Goal: Transaction & Acquisition: Obtain resource

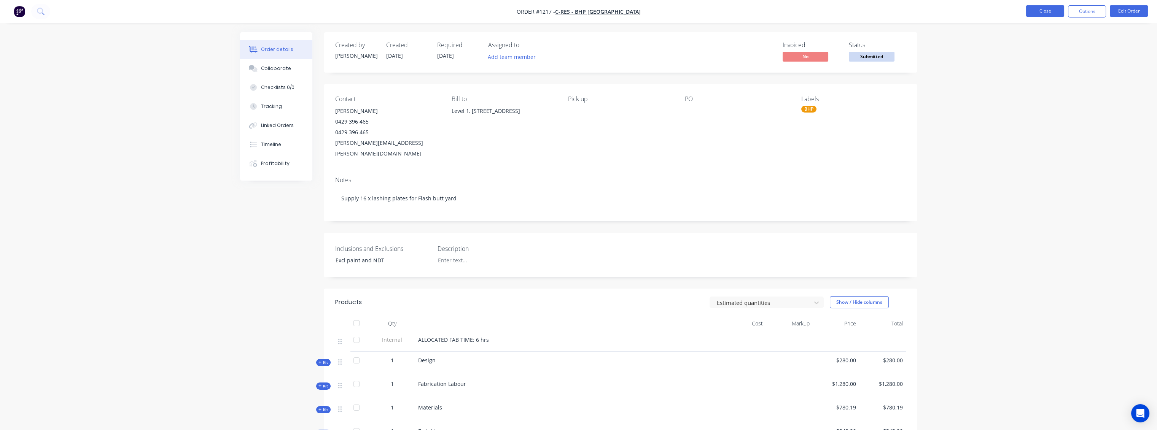
click at [1054, 7] on button "Close" at bounding box center [1045, 10] width 38 height 11
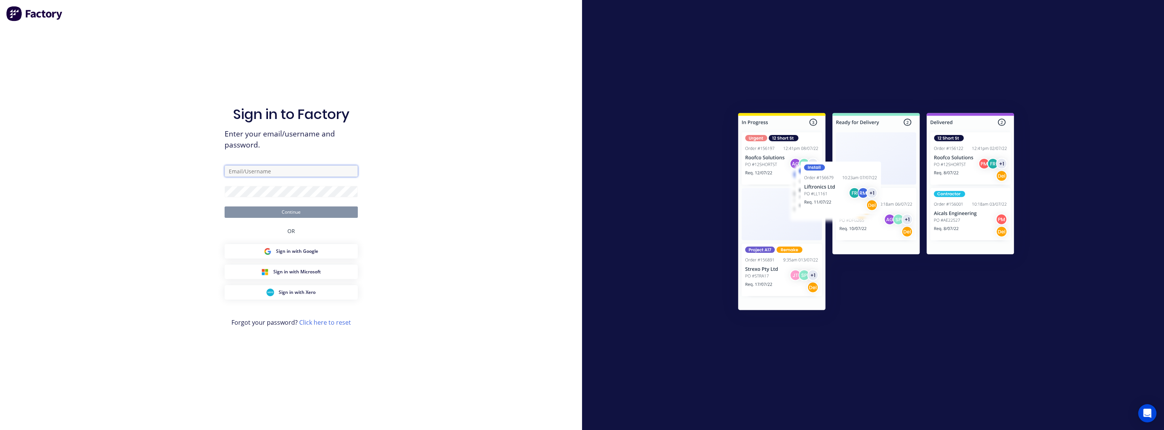
type input "leigh@madson.com.au"
click at [311, 217] on button "Continue" at bounding box center [291, 212] width 133 height 11
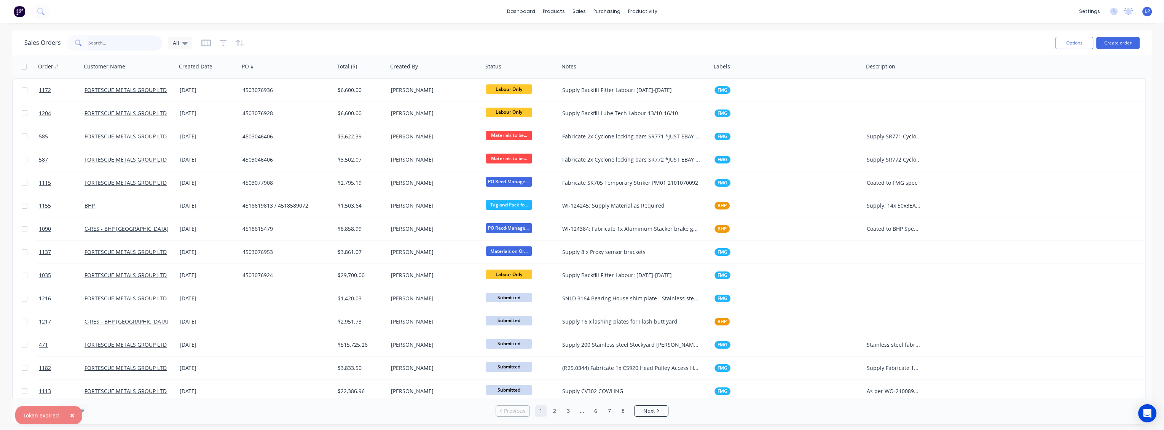
click at [102, 41] on input "text" at bounding box center [125, 42] width 74 height 15
type input "sk705"
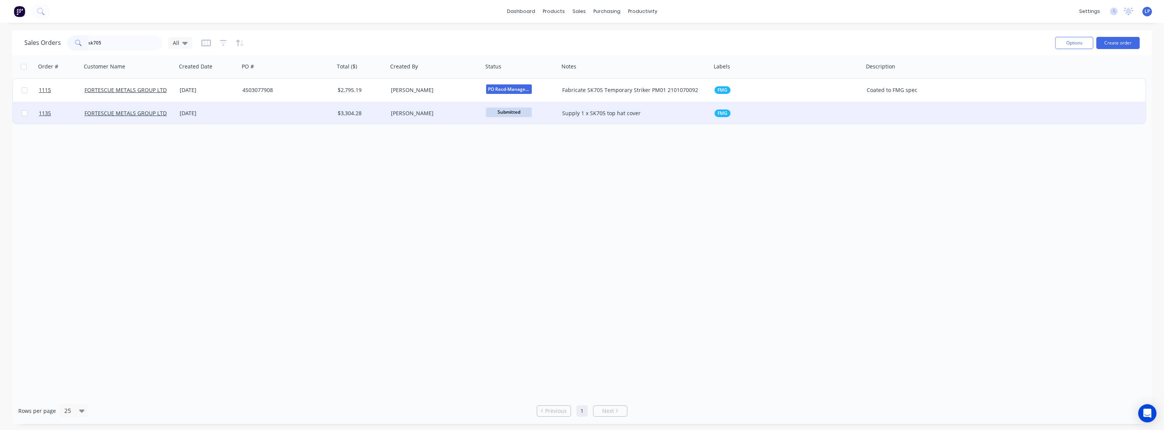
click at [585, 115] on div "Supply 1 x SK705 top hat cover" at bounding box center [631, 114] width 139 height 8
click at [210, 116] on div "[DATE]" at bounding box center [208, 114] width 57 height 8
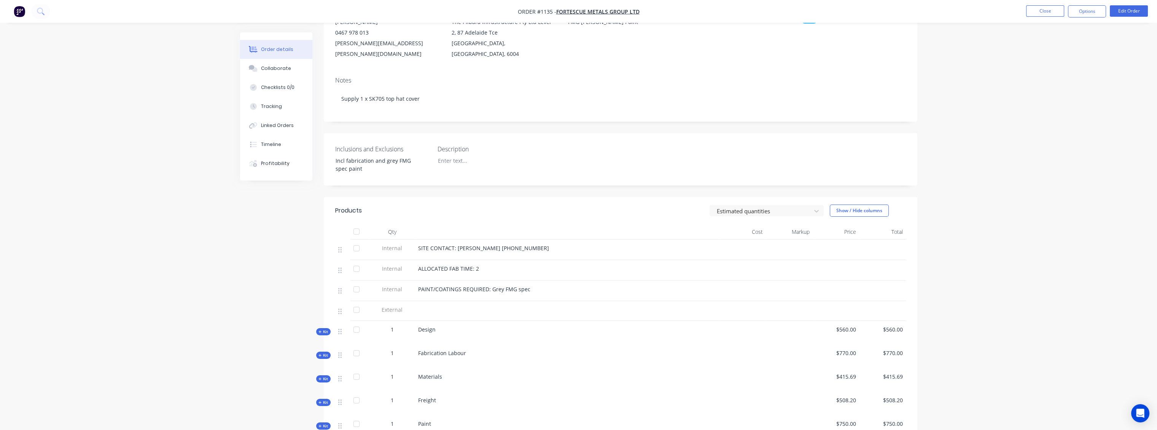
scroll to position [84, 0]
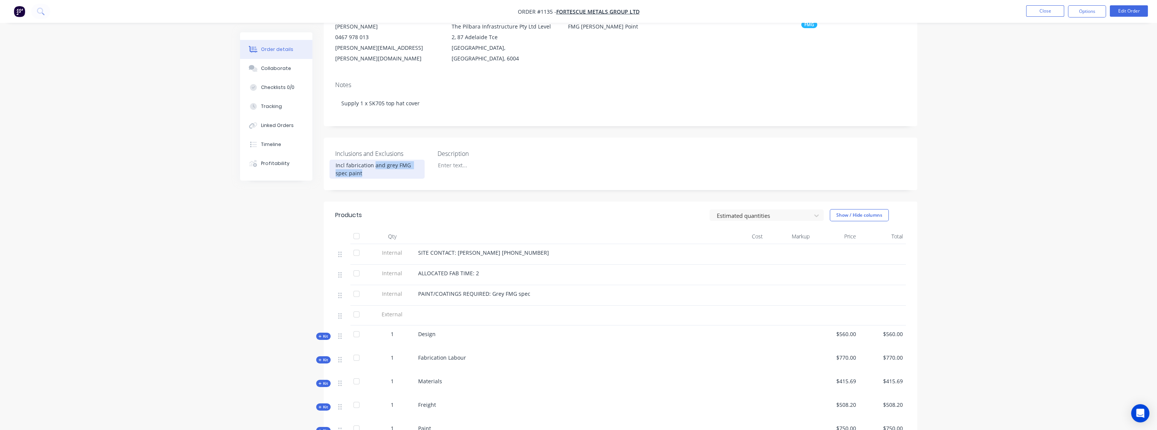
drag, startPoint x: 363, startPoint y: 164, endPoint x: 373, endPoint y: 153, distance: 15.4
click at [373, 160] on div "Incl fabrication and grey FMG spec paint" at bounding box center [377, 169] width 95 height 19
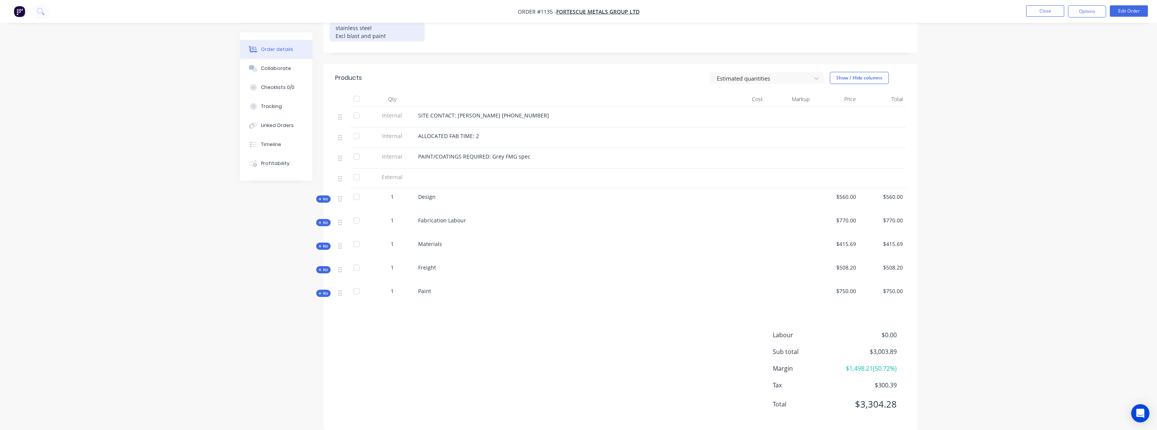
scroll to position [231, 0]
click at [1120, 14] on button "Edit Order" at bounding box center [1129, 10] width 38 height 11
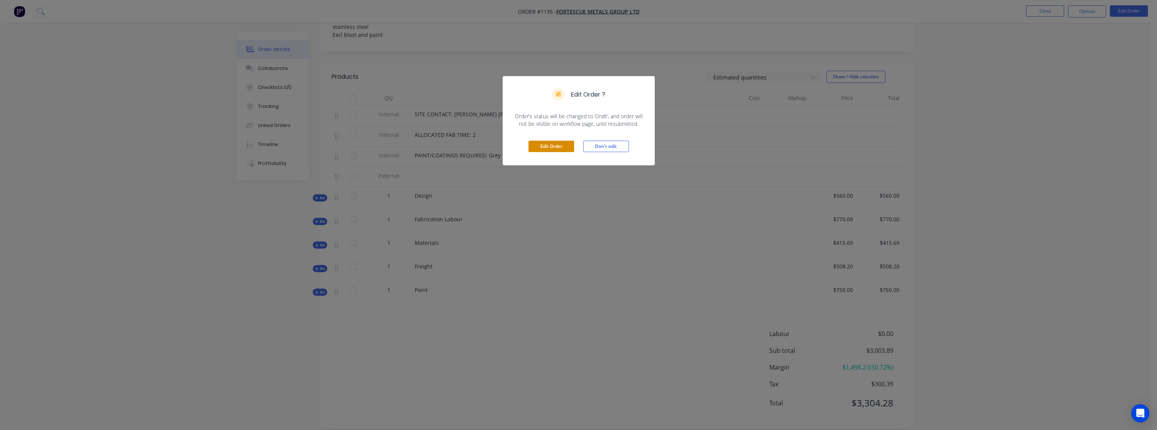
click at [537, 150] on button "Edit Order" at bounding box center [552, 146] width 46 height 11
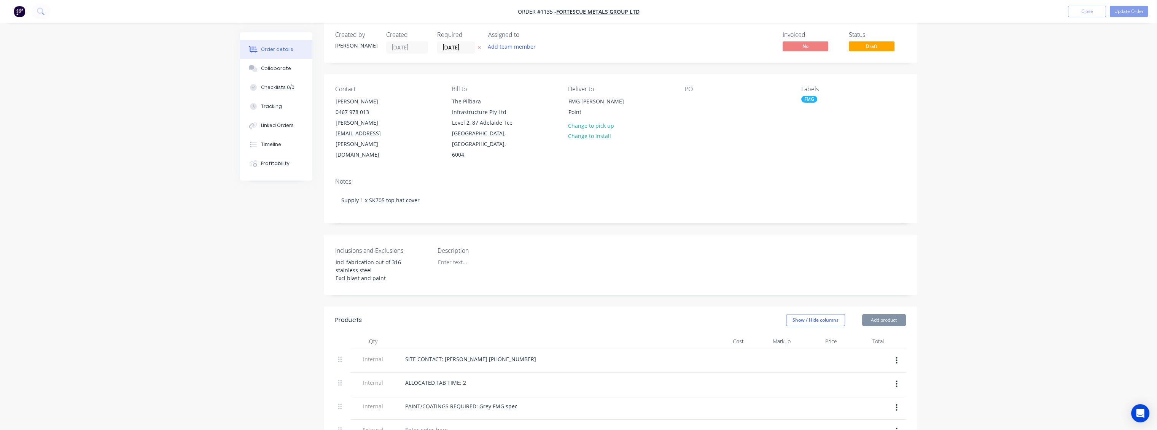
scroll to position [253, 0]
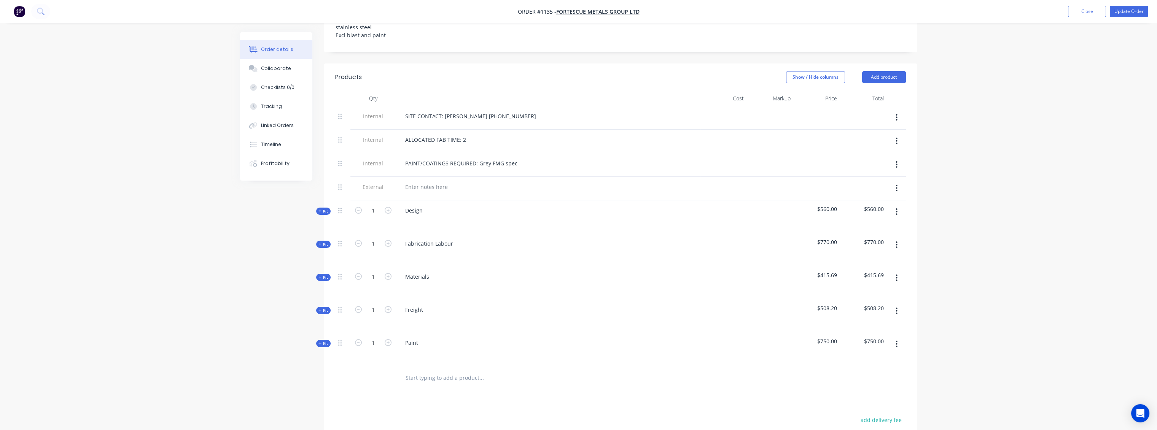
click at [896, 340] on icon "button" at bounding box center [897, 344] width 2 height 8
click at [861, 405] on div "Delete" at bounding box center [870, 410] width 59 height 11
click at [548, 360] on div "Products Show / Hide columns Add product Qty Cost Markup Price Total Internal S…" at bounding box center [621, 302] width 594 height 477
click at [326, 308] on span "Kit" at bounding box center [324, 311] width 10 height 6
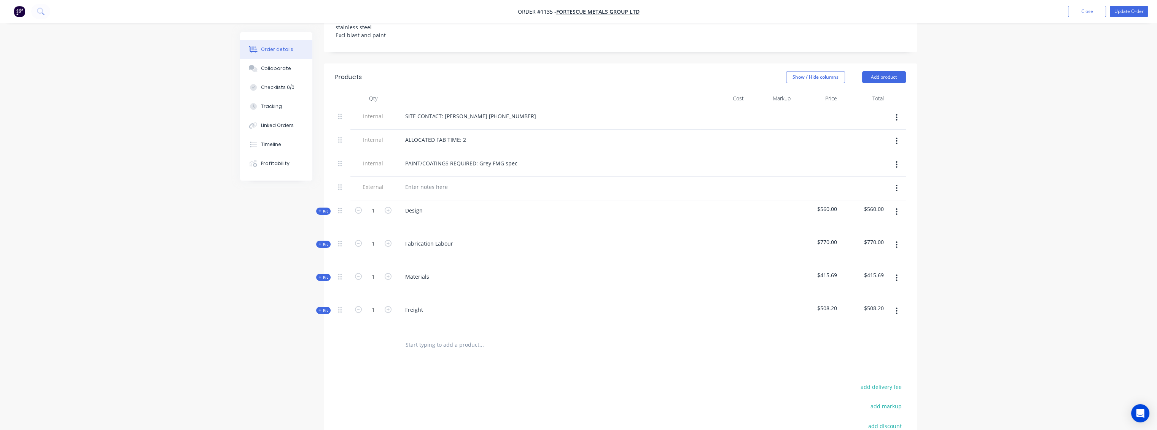
click at [326, 274] on button "Kit" at bounding box center [323, 277] width 14 height 7
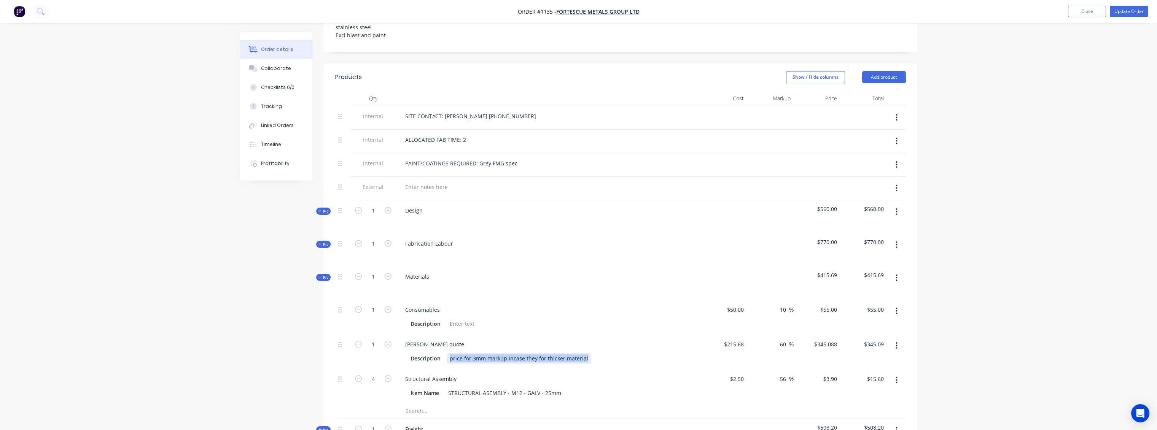
drag, startPoint x: 584, startPoint y: 348, endPoint x: 448, endPoint y: 347, distance: 136.6
click at [448, 353] on div "price for 3mm markup incase they for thicker material" at bounding box center [519, 358] width 145 height 11
click at [616, 322] on div "Consumables Description" at bounding box center [548, 317] width 304 height 35
click at [326, 242] on span "Kit" at bounding box center [324, 245] width 10 height 6
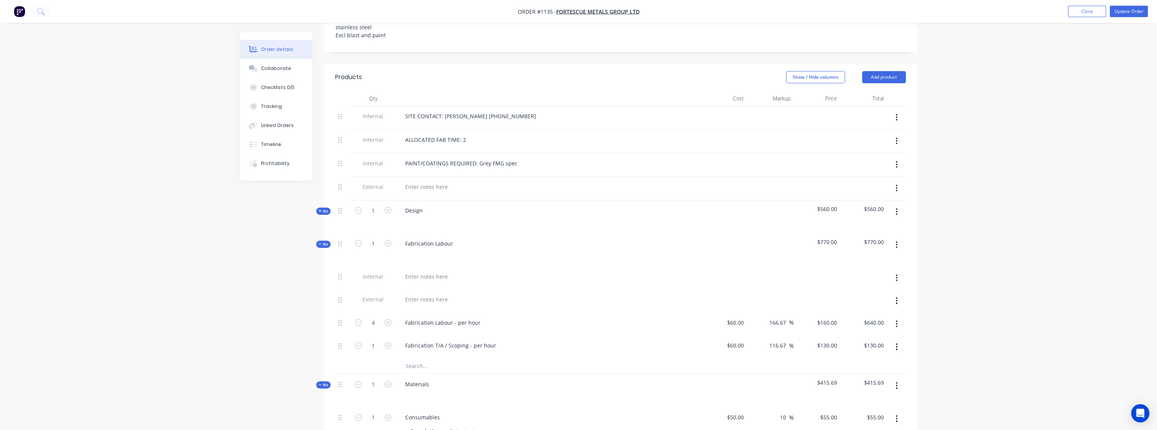
click at [325, 209] on span "Kit" at bounding box center [324, 212] width 10 height 6
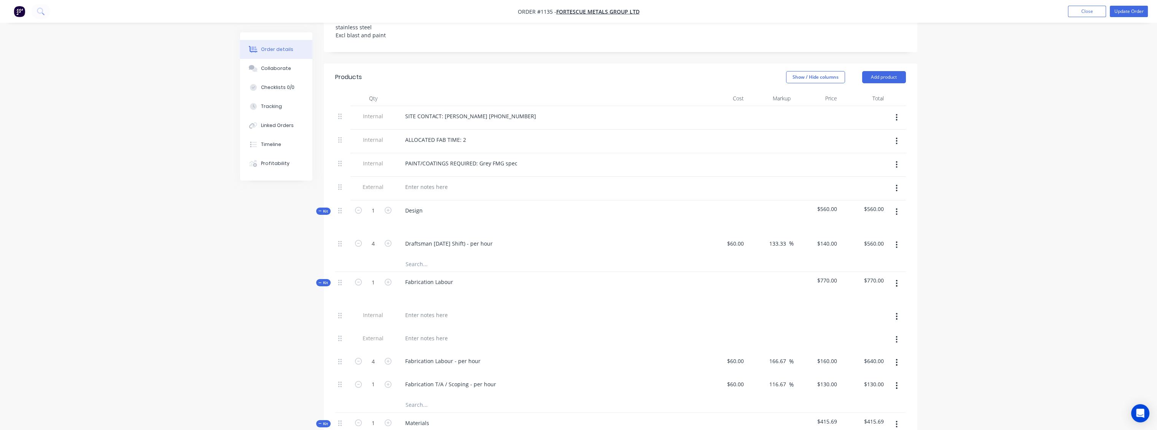
click at [254, 250] on div "Created by Leigh Created 26/09/25 Required 22/09/25 Assigned to Add team member…" at bounding box center [578, 298] width 677 height 1039
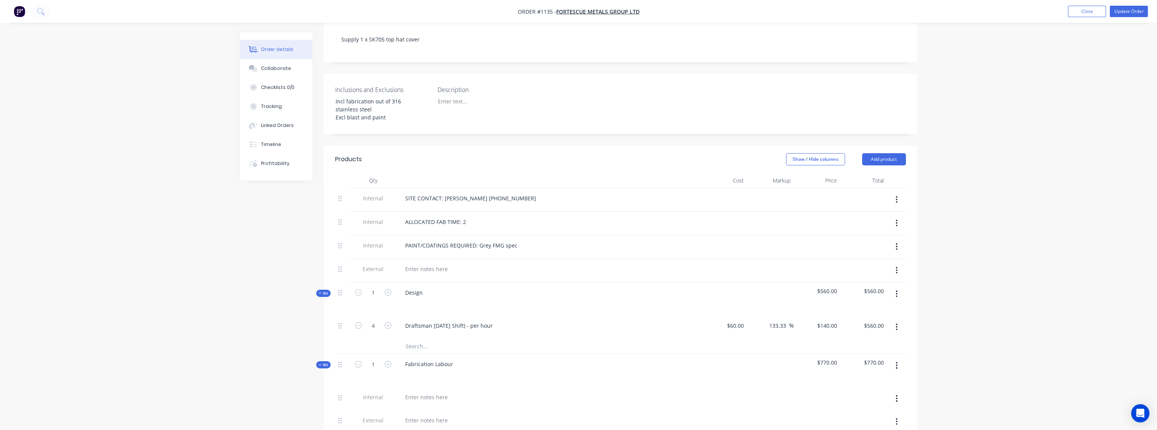
scroll to position [0, 0]
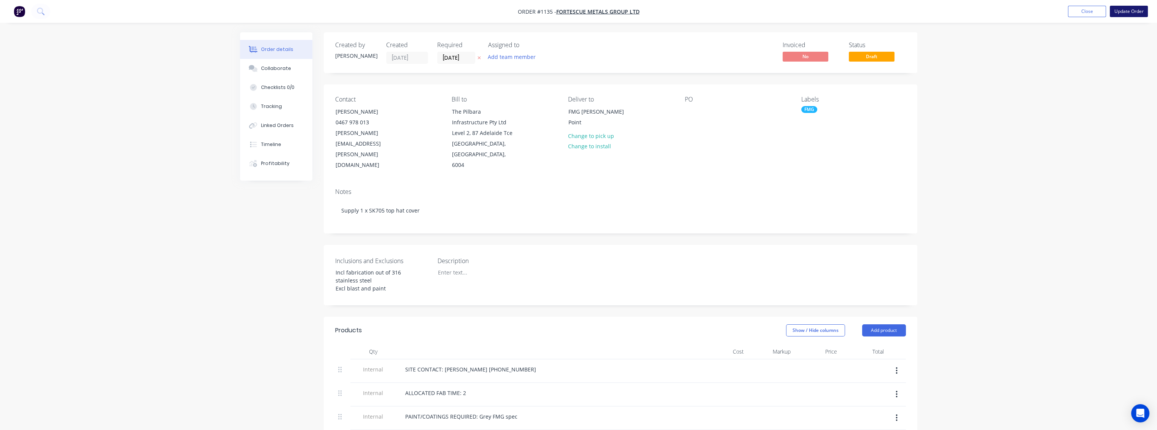
click at [1117, 14] on button "Update Order" at bounding box center [1129, 11] width 38 height 11
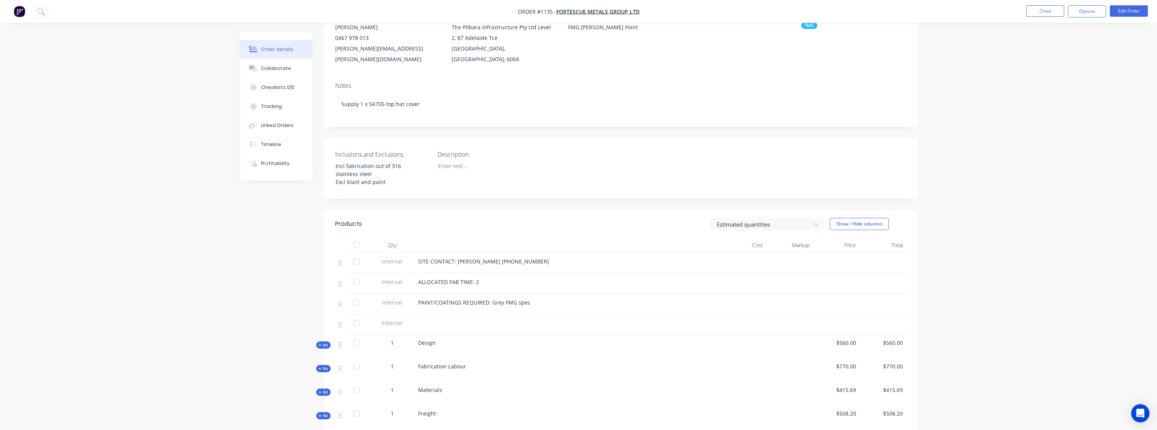
scroll to position [84, 0]
click at [529, 298] on div "PAINT/COATINGS REQUIRED: Grey FMG spec" at bounding box center [567, 302] width 298 height 8
click at [1130, 7] on button "Edit Order" at bounding box center [1129, 10] width 38 height 11
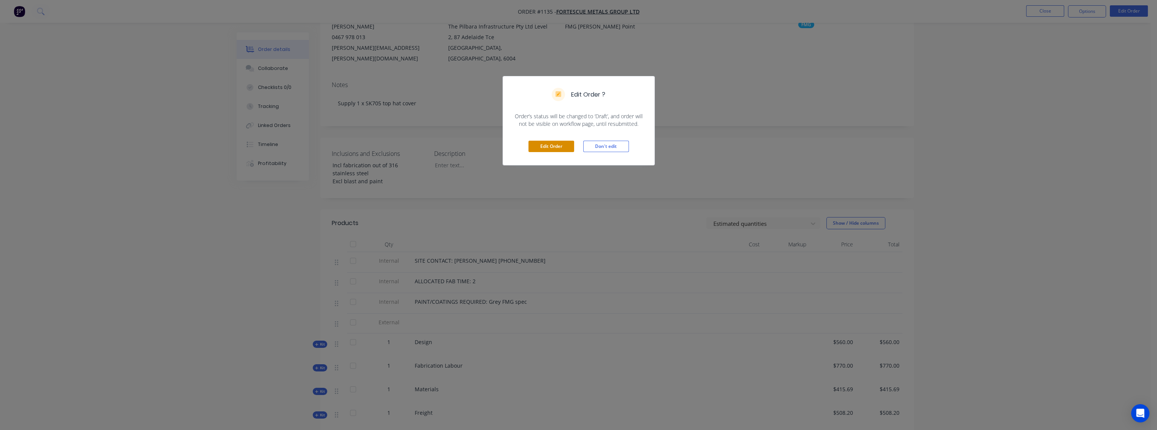
click at [556, 147] on button "Edit Order" at bounding box center [552, 146] width 46 height 11
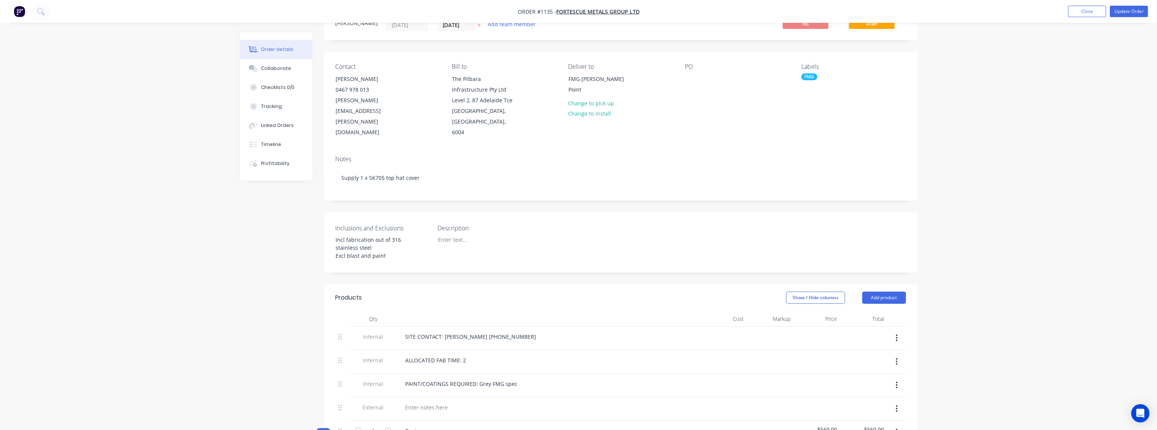
scroll to position [127, 0]
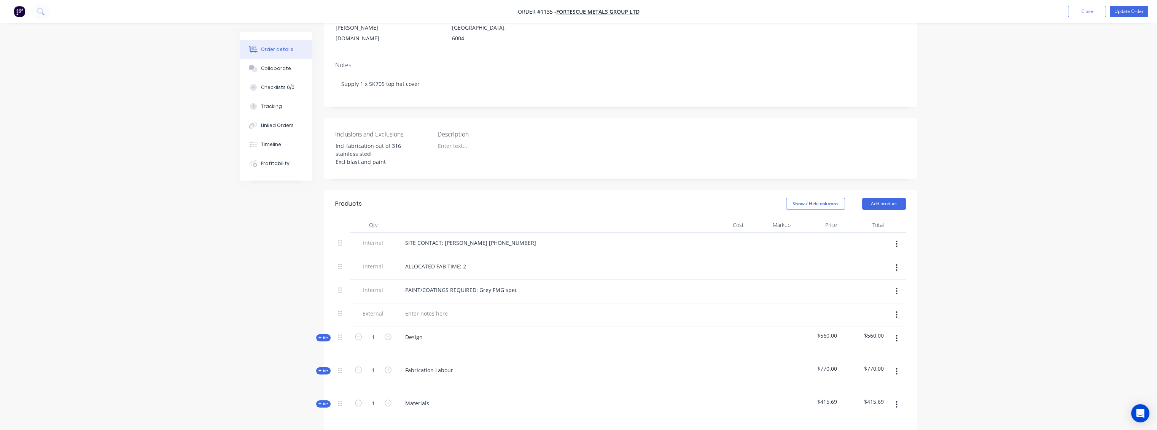
click at [521, 285] on div "PAINT/COATINGS REQUIRED: Grey FMG spec" at bounding box center [548, 290] width 298 height 11
click at [515, 285] on div "PAINT/COATINGS REQUIRED: Grey FMG spec" at bounding box center [461, 290] width 124 height 11
click at [548, 199] on div "Show / Hide columns Add product" at bounding box center [680, 204] width 449 height 12
click at [1128, 8] on button "Update Order" at bounding box center [1129, 11] width 38 height 11
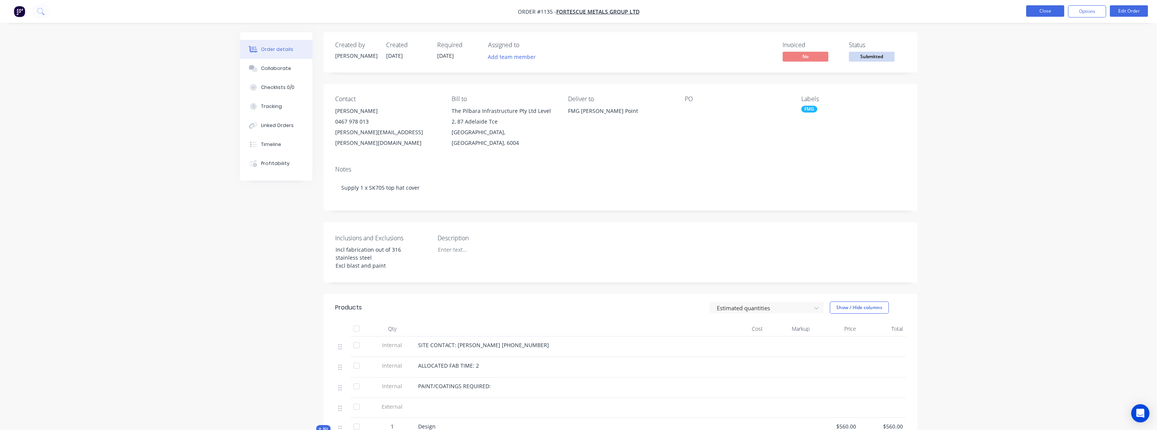
click at [1030, 13] on button "Close" at bounding box center [1045, 10] width 38 height 11
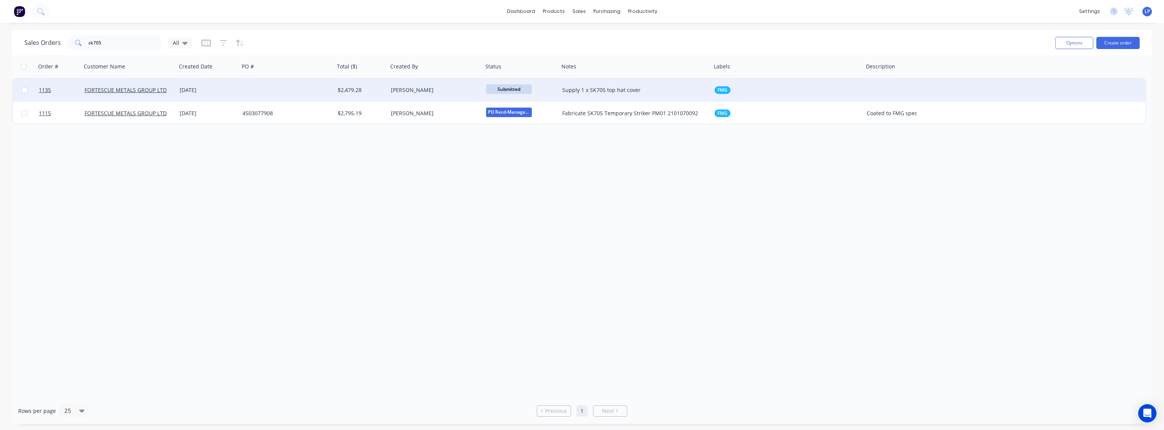
click at [604, 92] on div "Supply 1 x SK705 top hat cover" at bounding box center [631, 90] width 139 height 8
click at [309, 91] on div at bounding box center [286, 90] width 95 height 23
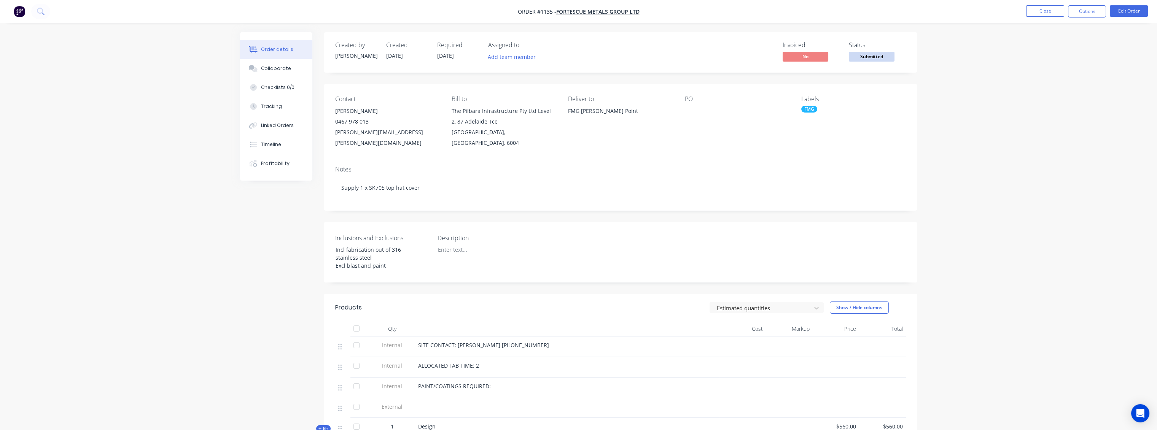
drag, startPoint x: 1077, startPoint y: 10, endPoint x: 1071, endPoint y: 5, distance: 7.8
click at [1077, 10] on button "Options" at bounding box center [1087, 11] width 38 height 12
click at [1062, 187] on div "Convert to Quote" at bounding box center [1064, 187] width 70 height 11
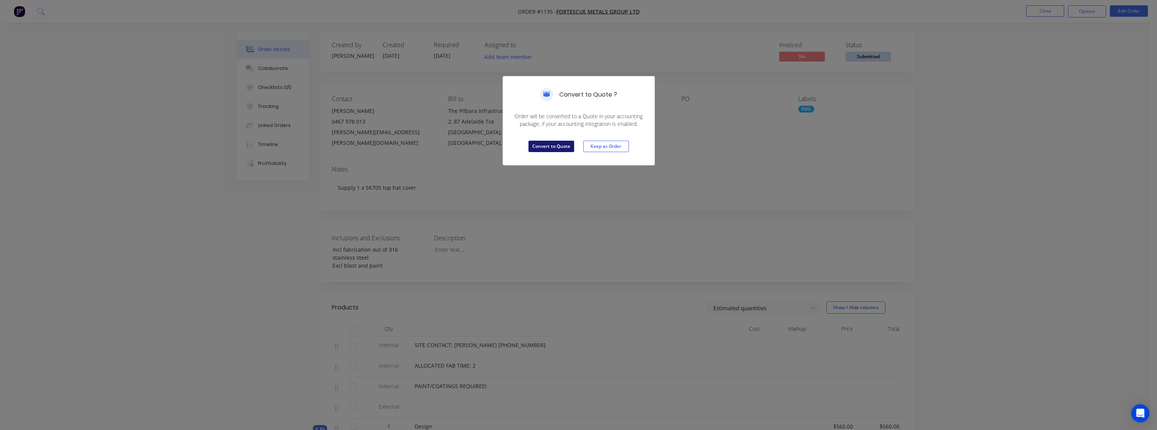
click at [549, 147] on button "Convert to Quote" at bounding box center [552, 146] width 46 height 11
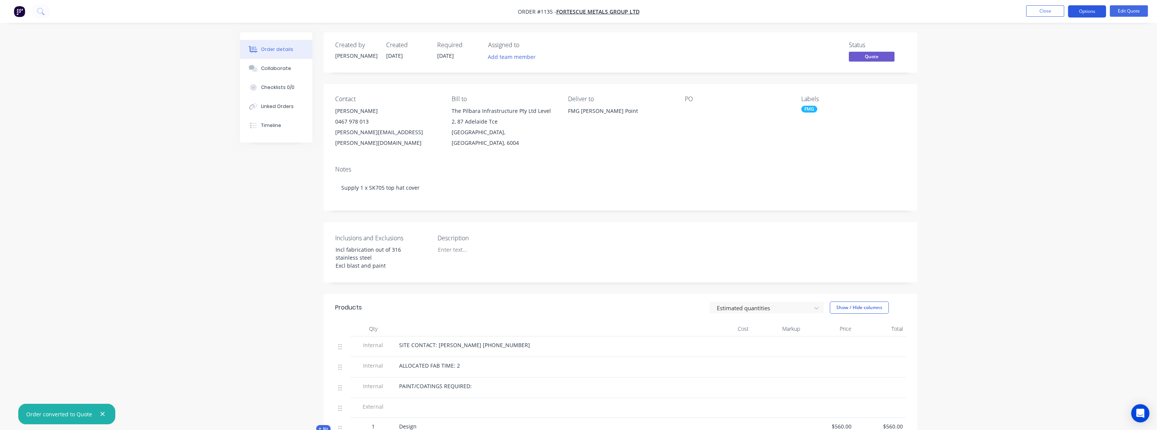
click at [1091, 14] on button "Options" at bounding box center [1087, 11] width 38 height 12
click at [1119, 14] on button "Edit Quote" at bounding box center [1129, 10] width 38 height 11
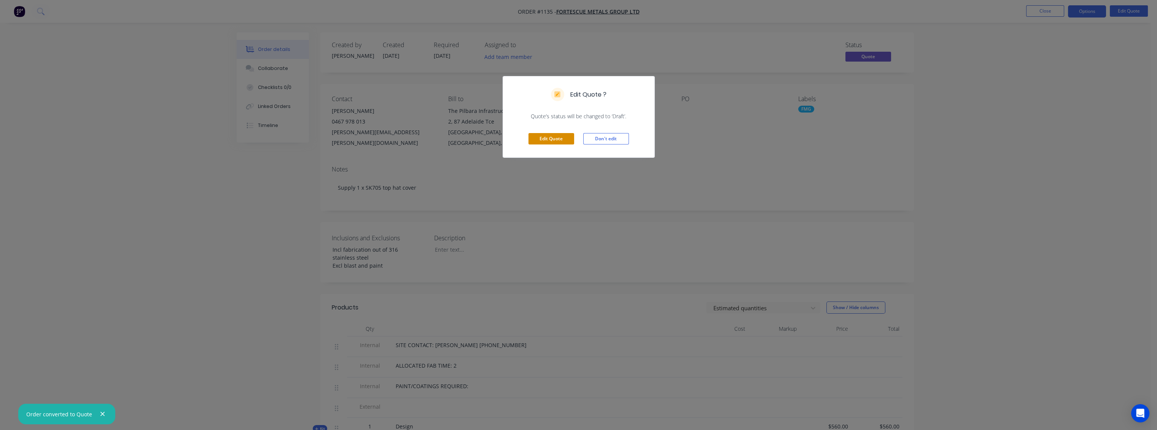
click at [551, 143] on button "Edit Quote" at bounding box center [552, 138] width 46 height 11
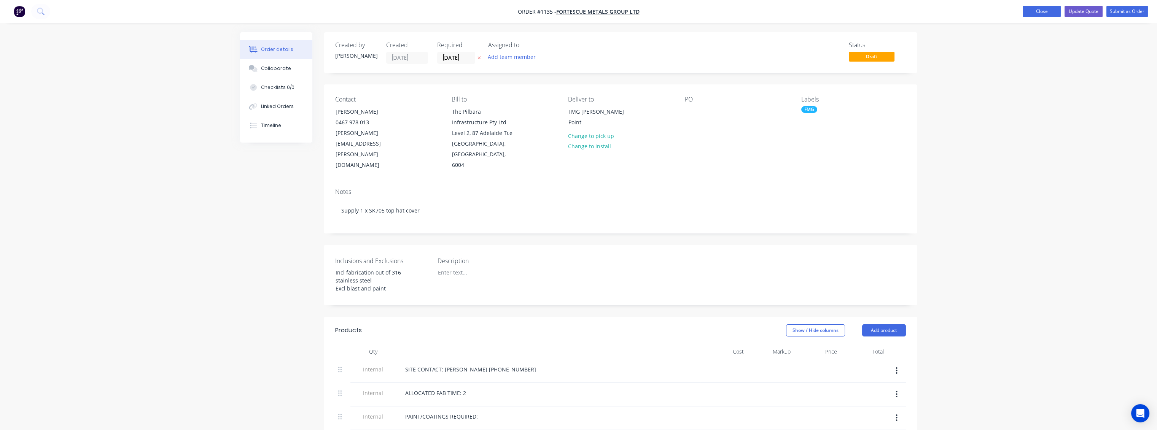
click at [1048, 15] on button "Close" at bounding box center [1042, 11] width 38 height 11
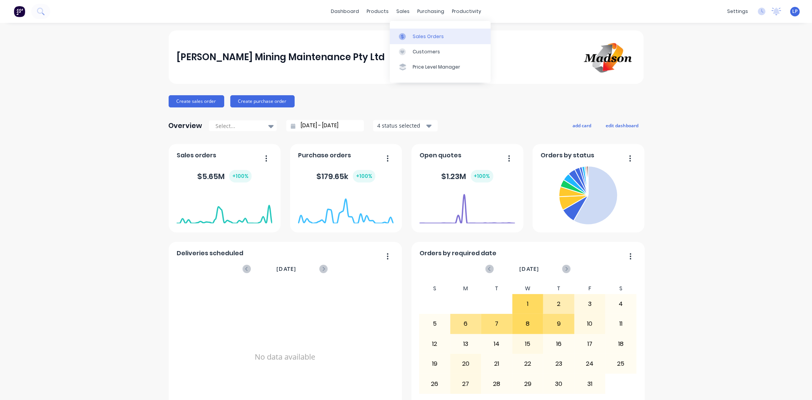
click at [415, 34] on div "Sales Orders" at bounding box center [428, 36] width 31 height 7
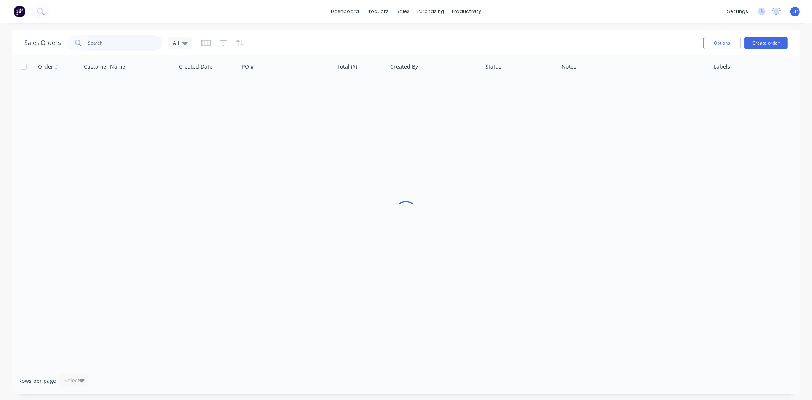
click at [122, 42] on input "text" at bounding box center [125, 42] width 74 height 15
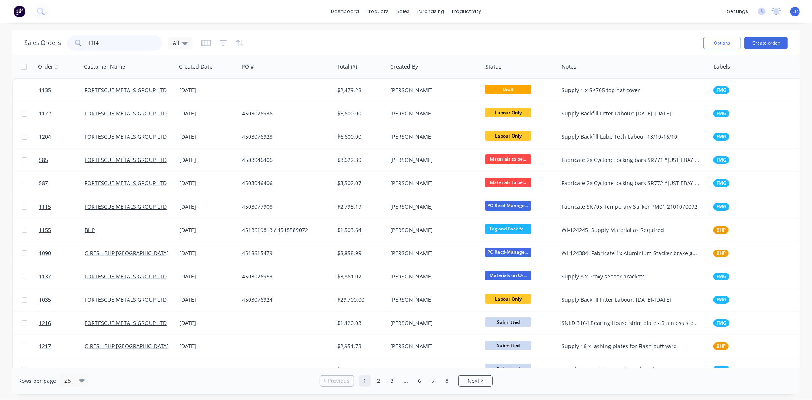
type input "1114"
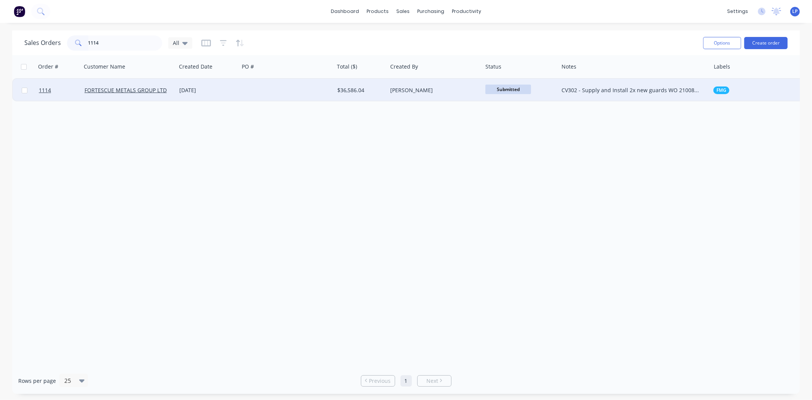
click at [280, 92] on div at bounding box center [286, 90] width 95 height 23
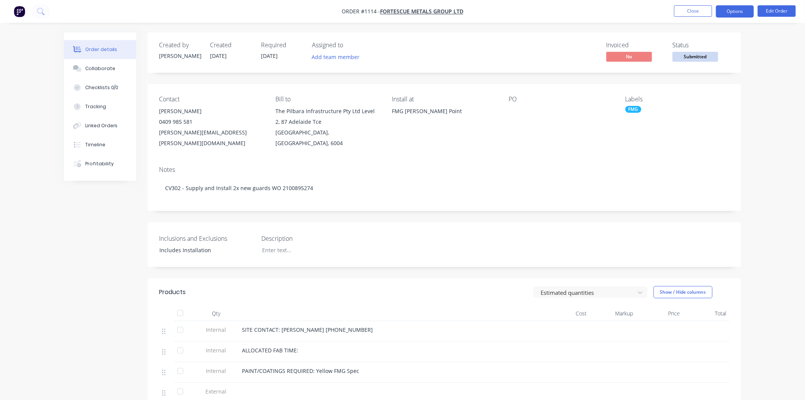
click at [730, 10] on button "Options" at bounding box center [735, 11] width 38 height 12
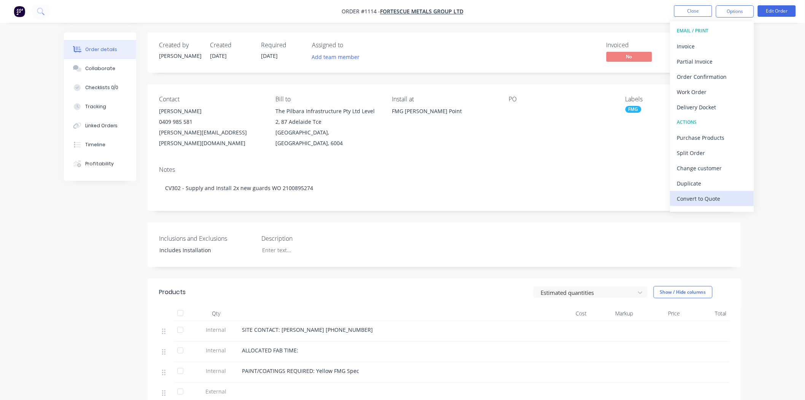
click at [716, 199] on div "Convert to Quote" at bounding box center [712, 198] width 70 height 11
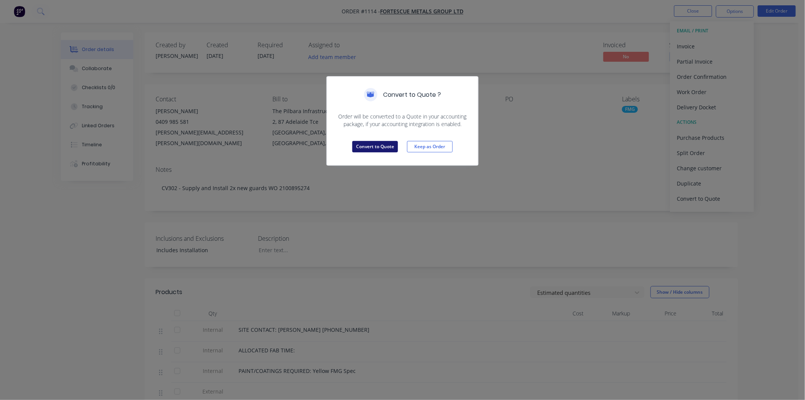
click at [373, 150] on button "Convert to Quote" at bounding box center [375, 146] width 46 height 11
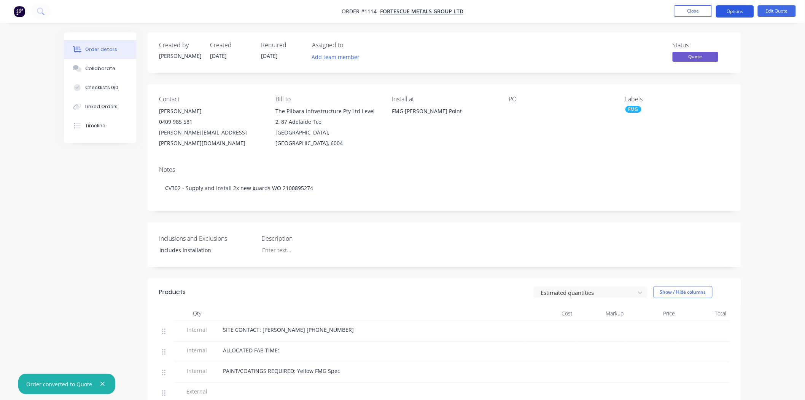
click at [731, 16] on button "Options" at bounding box center [735, 11] width 38 height 12
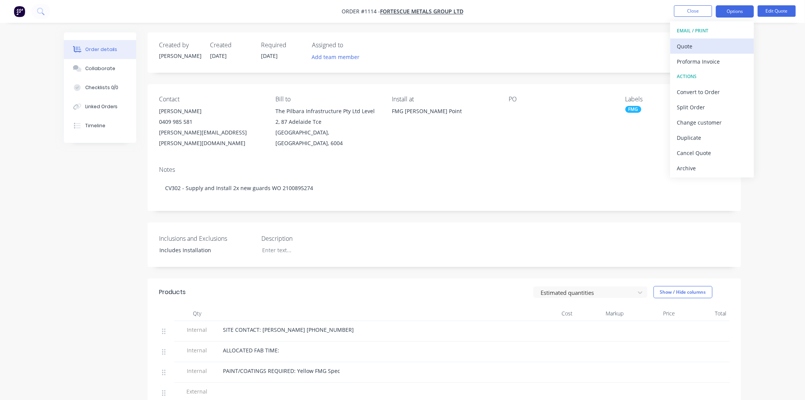
click at [689, 50] on div "Quote" at bounding box center [712, 46] width 70 height 11
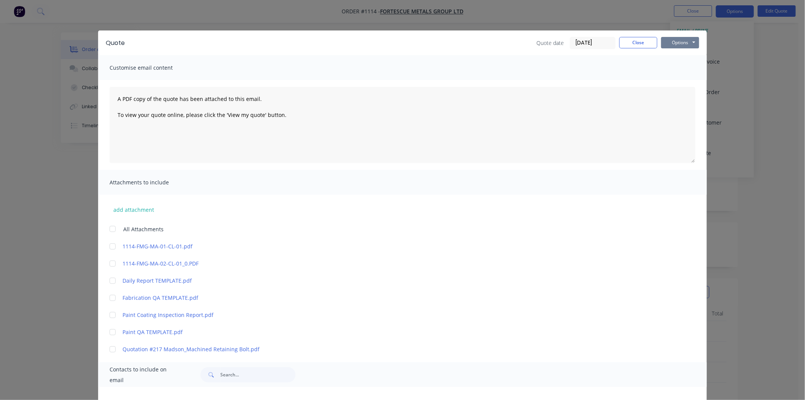
click at [676, 42] on button "Options" at bounding box center [680, 42] width 38 height 11
click at [677, 56] on button "Preview" at bounding box center [685, 56] width 49 height 13
click at [644, 46] on button "Close" at bounding box center [639, 42] width 38 height 11
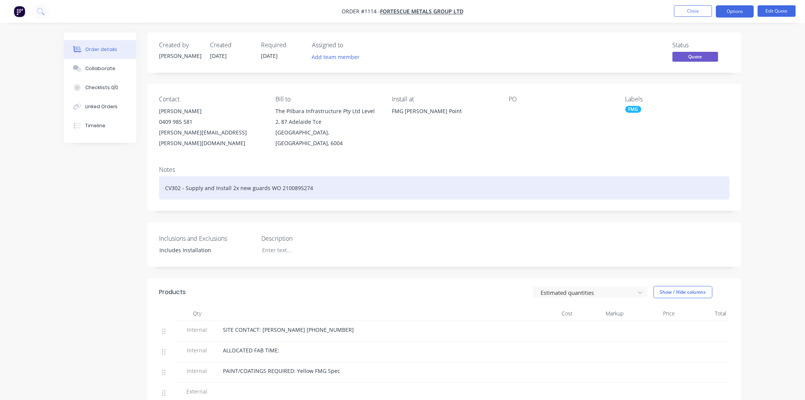
click at [233, 177] on div "CV302 - Supply and Install 2x new guards WO 2100895274" at bounding box center [444, 187] width 571 height 23
drag, startPoint x: 313, startPoint y: 178, endPoint x: 318, endPoint y: 178, distance: 4.9
click at [314, 178] on div "CV302 - Supply and Install 4 x new guards WO 2100895274" at bounding box center [444, 187] width 571 height 23
click at [320, 177] on div "CV302 - Supply and Install 4 x new guards WO 2100895274 &" at bounding box center [444, 187] width 571 height 23
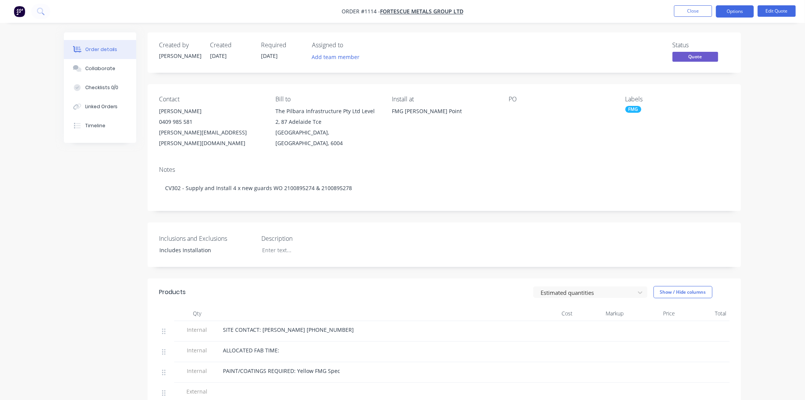
click at [338, 206] on div "Created by [PERSON_NAME] Created [DATE] Required [DATE] Assigned to Add team me…" at bounding box center [445, 361] width 594 height 659
click at [104, 72] on div "Collaborate" at bounding box center [100, 68] width 30 height 7
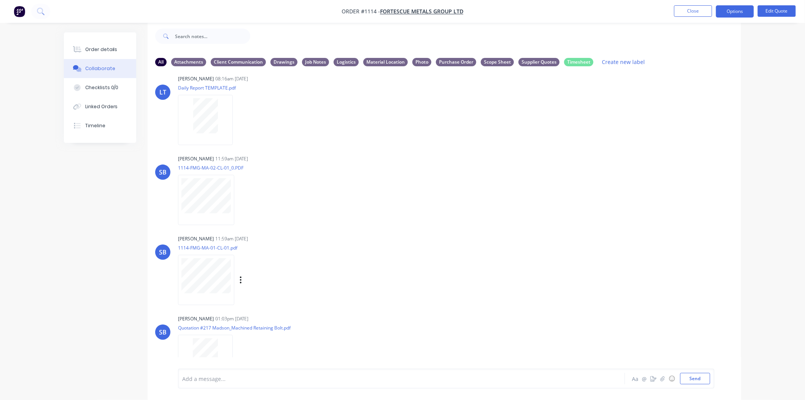
scroll to position [281, 0]
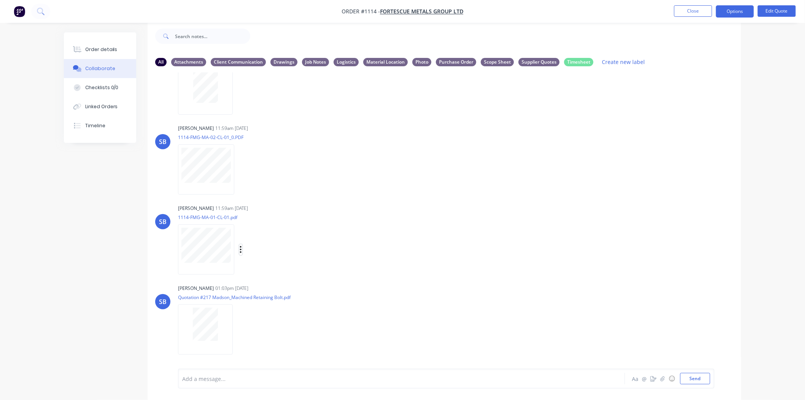
click at [241, 249] on icon "button" at bounding box center [241, 249] width 2 height 7
click at [271, 268] on button "Download" at bounding box center [291, 269] width 86 height 17
click at [239, 169] on button "button" at bounding box center [240, 169] width 3 height 11
click at [267, 191] on button "Download" at bounding box center [291, 189] width 86 height 17
drag, startPoint x: 30, startPoint y: 76, endPoint x: 109, endPoint y: 60, distance: 81.2
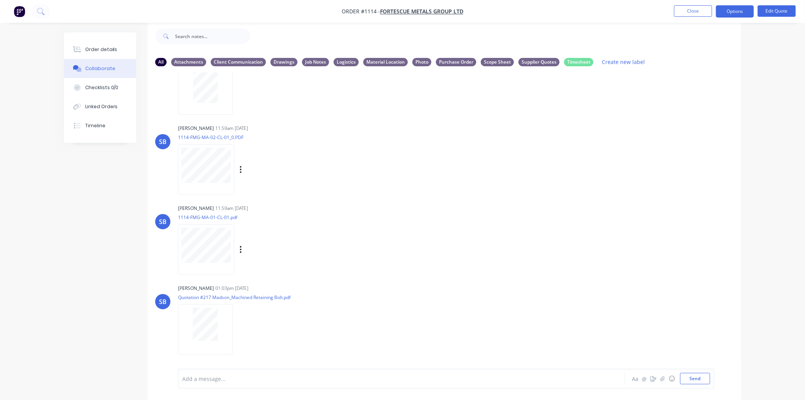
click at [30, 76] on div "Order details Collaborate Checklists 0/0 Linked Orders Timeline Order details C…" at bounding box center [402, 194] width 805 height 411
click at [106, 46] on div "Order details" at bounding box center [101, 49] width 32 height 7
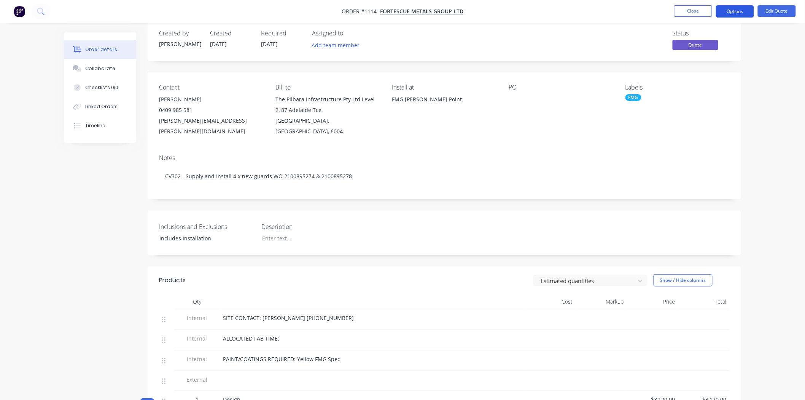
click at [741, 9] on button "Options" at bounding box center [735, 11] width 38 height 12
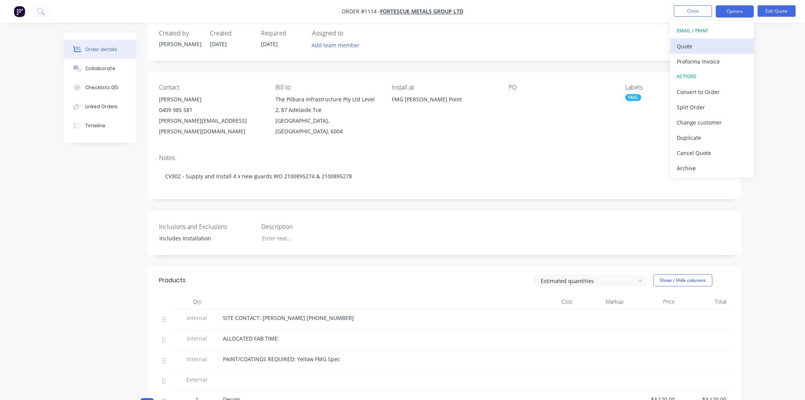
click at [699, 45] on div "Quote" at bounding box center [712, 46] width 70 height 11
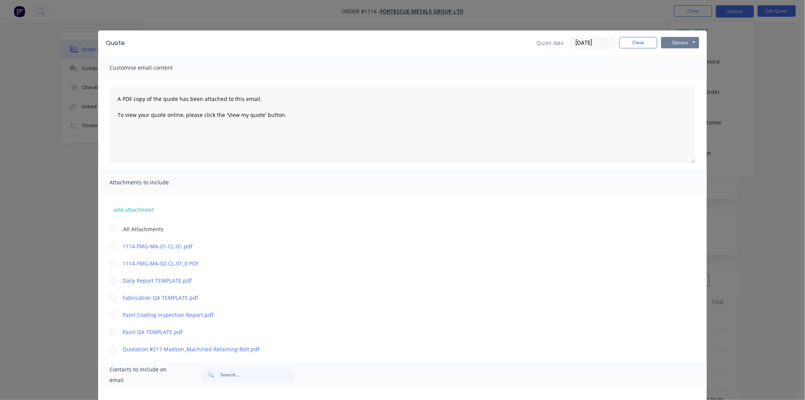
click at [669, 40] on button "Options" at bounding box center [680, 42] width 38 height 11
click at [676, 56] on button "Preview" at bounding box center [685, 56] width 49 height 13
